Goal: Information Seeking & Learning: Learn about a topic

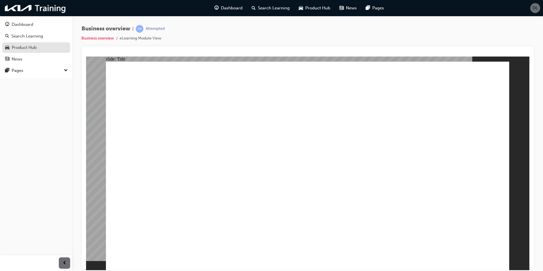
click at [26, 45] on div "Product Hub" at bounding box center [24, 47] width 25 height 7
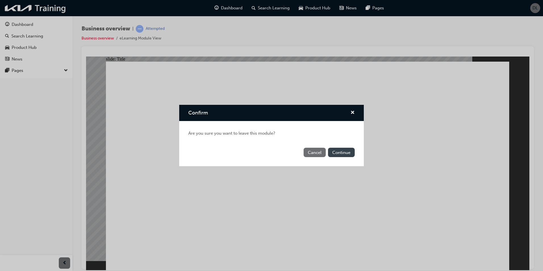
click at [344, 153] on button "Continue" at bounding box center [341, 152] width 27 height 9
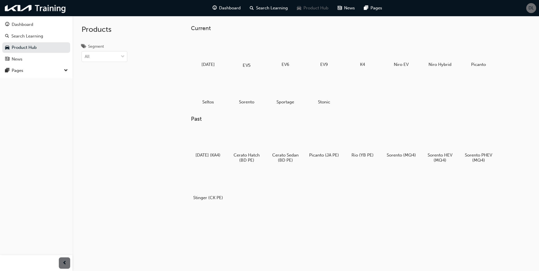
click at [253, 50] on div at bounding box center [247, 48] width 32 height 23
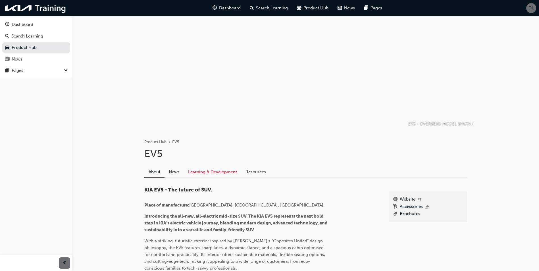
click at [208, 173] on link "Learning & Development" at bounding box center [212, 172] width 57 height 11
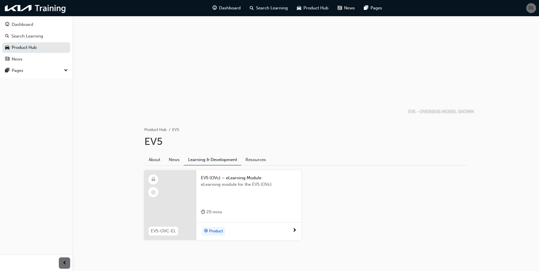
scroll to position [23, 0]
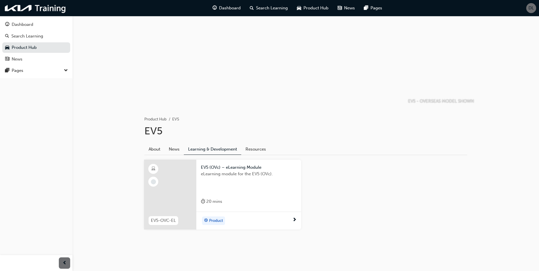
click at [180, 186] on div at bounding box center [170, 195] width 52 height 70
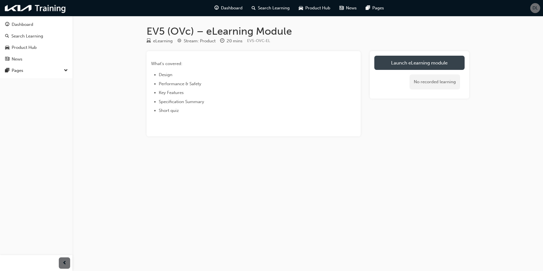
click at [413, 58] on link "Launch eLearning module" at bounding box center [419, 63] width 90 height 14
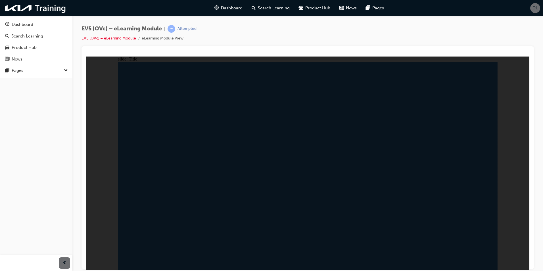
click at [28, 27] on div "Dashboard" at bounding box center [23, 24] width 22 height 7
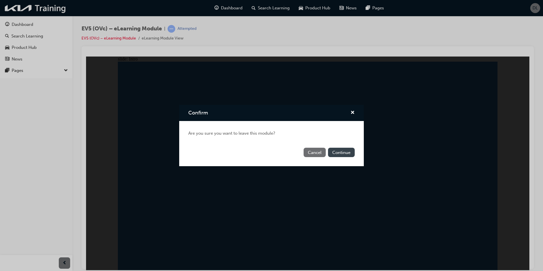
click at [334, 151] on button "Continue" at bounding box center [341, 152] width 27 height 9
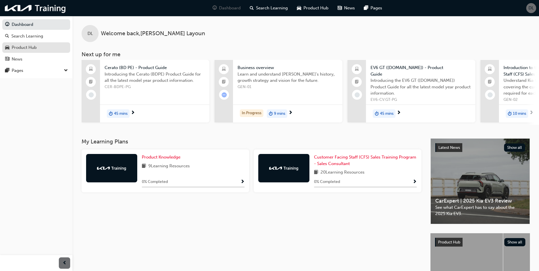
click at [37, 46] on div "Product Hub" at bounding box center [36, 47] width 62 height 7
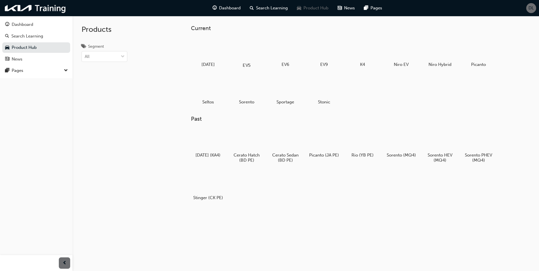
click at [246, 50] on div at bounding box center [247, 48] width 32 height 23
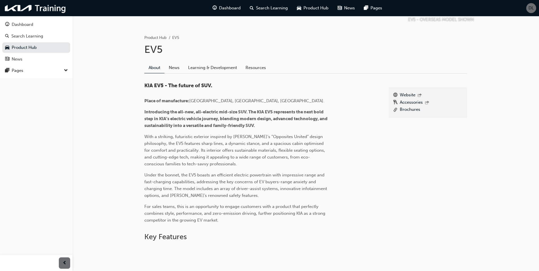
scroll to position [31, 0]
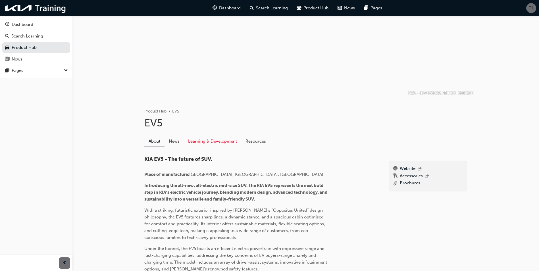
click at [218, 144] on link "Learning & Development" at bounding box center [212, 141] width 57 height 11
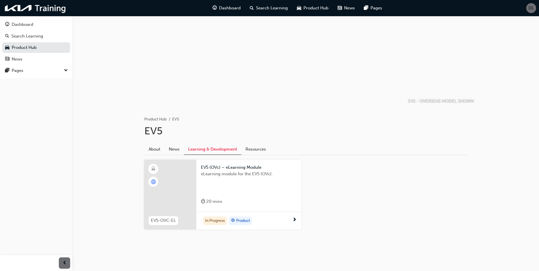
scroll to position [23, 0]
click at [278, 198] on div "EV5 (OVc) – eLearning Module eLearning module for the EV5 (OVc). 20 mins" at bounding box center [248, 186] width 105 height 52
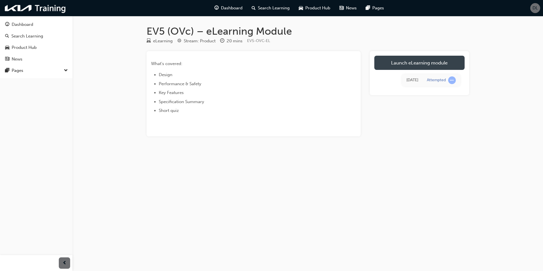
click at [395, 58] on link "Launch eLearning module" at bounding box center [419, 63] width 90 height 14
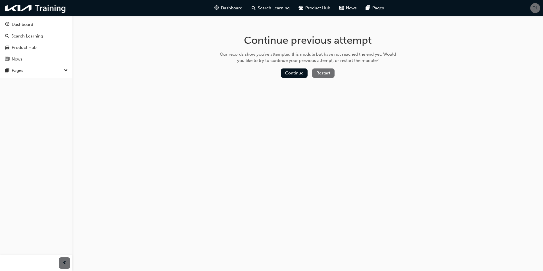
click at [315, 76] on button "Restart" at bounding box center [323, 72] width 22 height 9
